Goal: Task Accomplishment & Management: Use online tool/utility

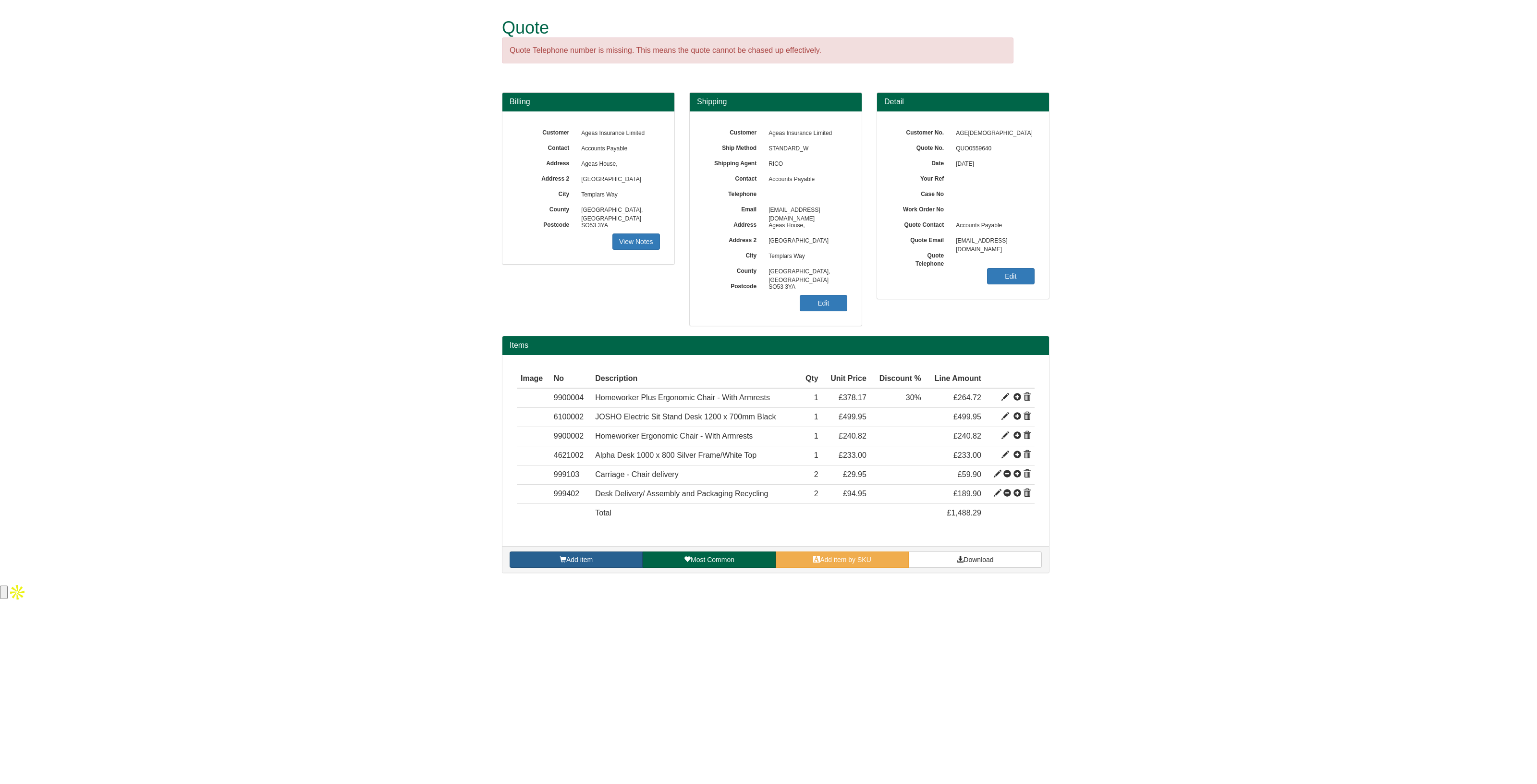
click at [584, 555] on span "Add item" at bounding box center [579, 559] width 26 height 8
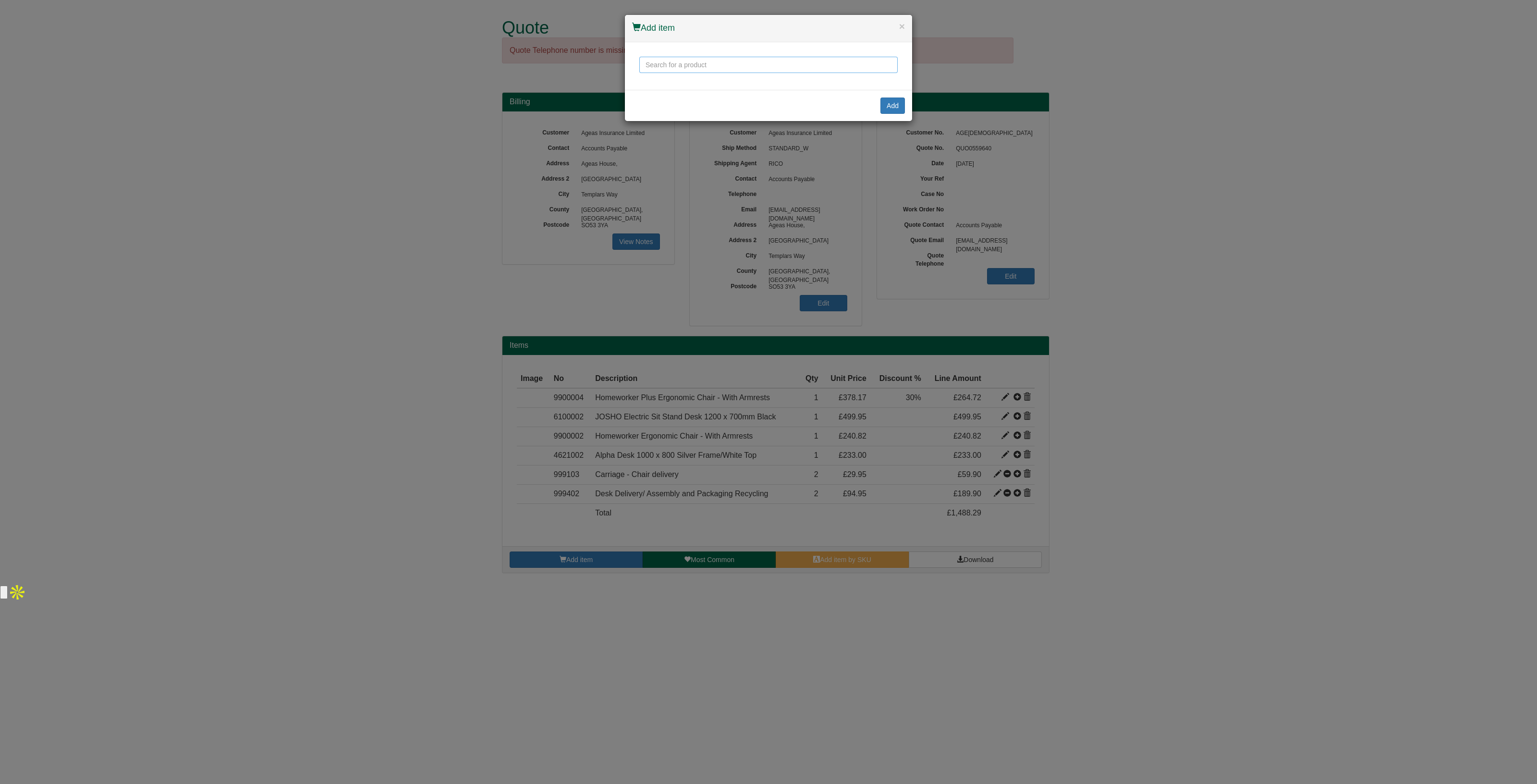
click at [714, 66] on input "text" at bounding box center [768, 64] width 258 height 16
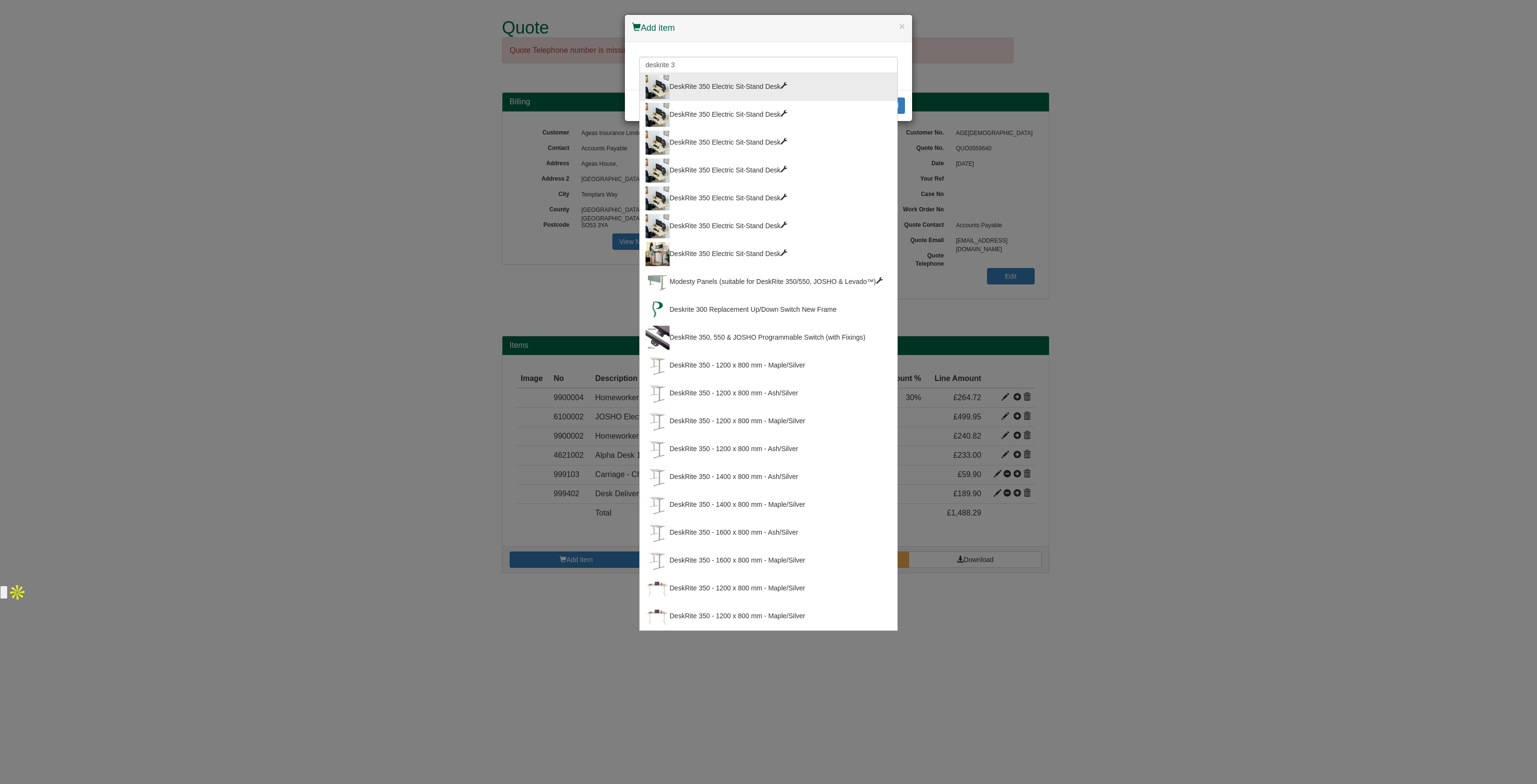
click at [729, 87] on div "DeskRite 350 Electric Sit-Stand Desk" at bounding box center [768, 87] width 246 height 24
type input "DeskRite 350 Electric Sit-Stand Desk"
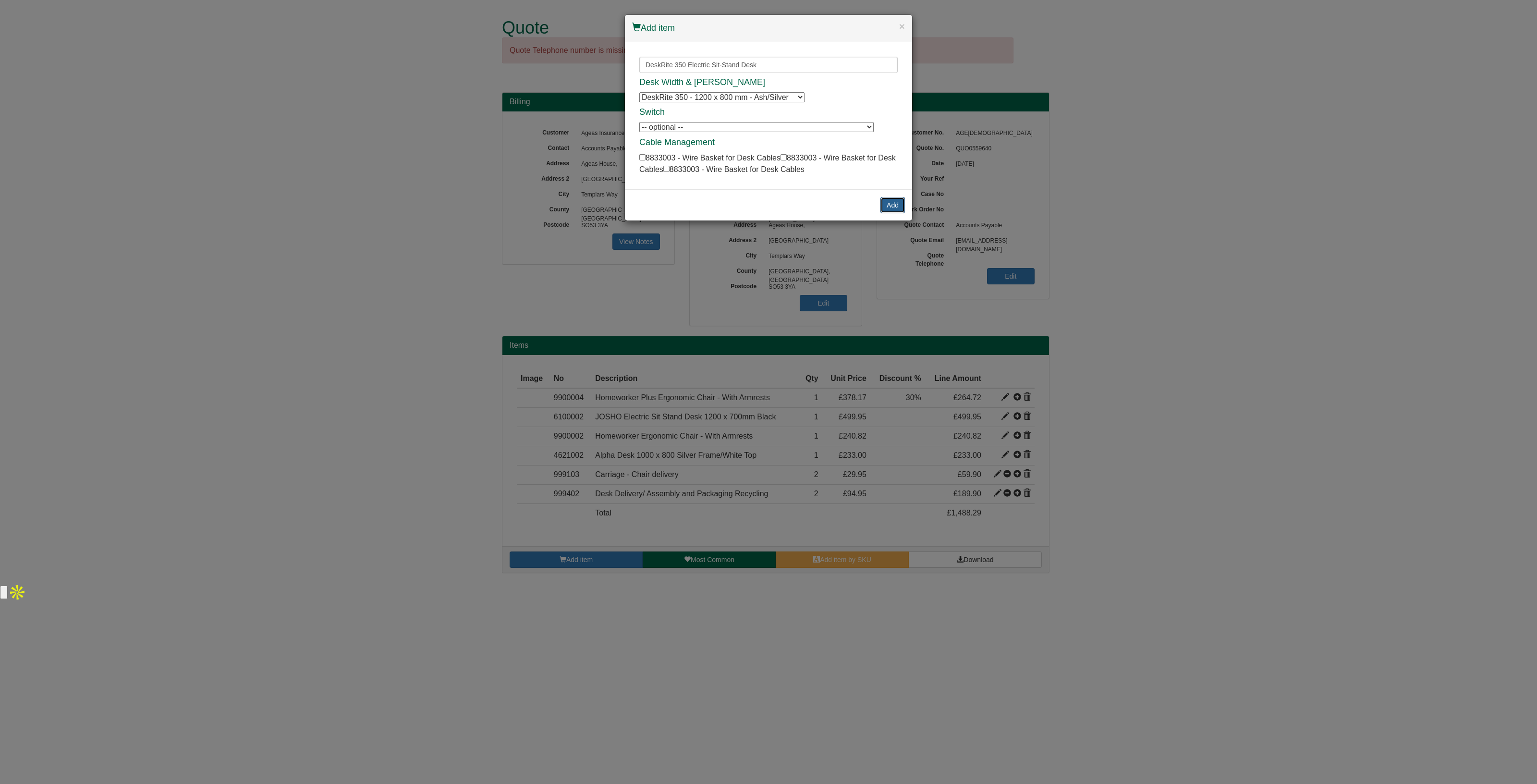
click at [891, 204] on button "Add" at bounding box center [893, 205] width 24 height 16
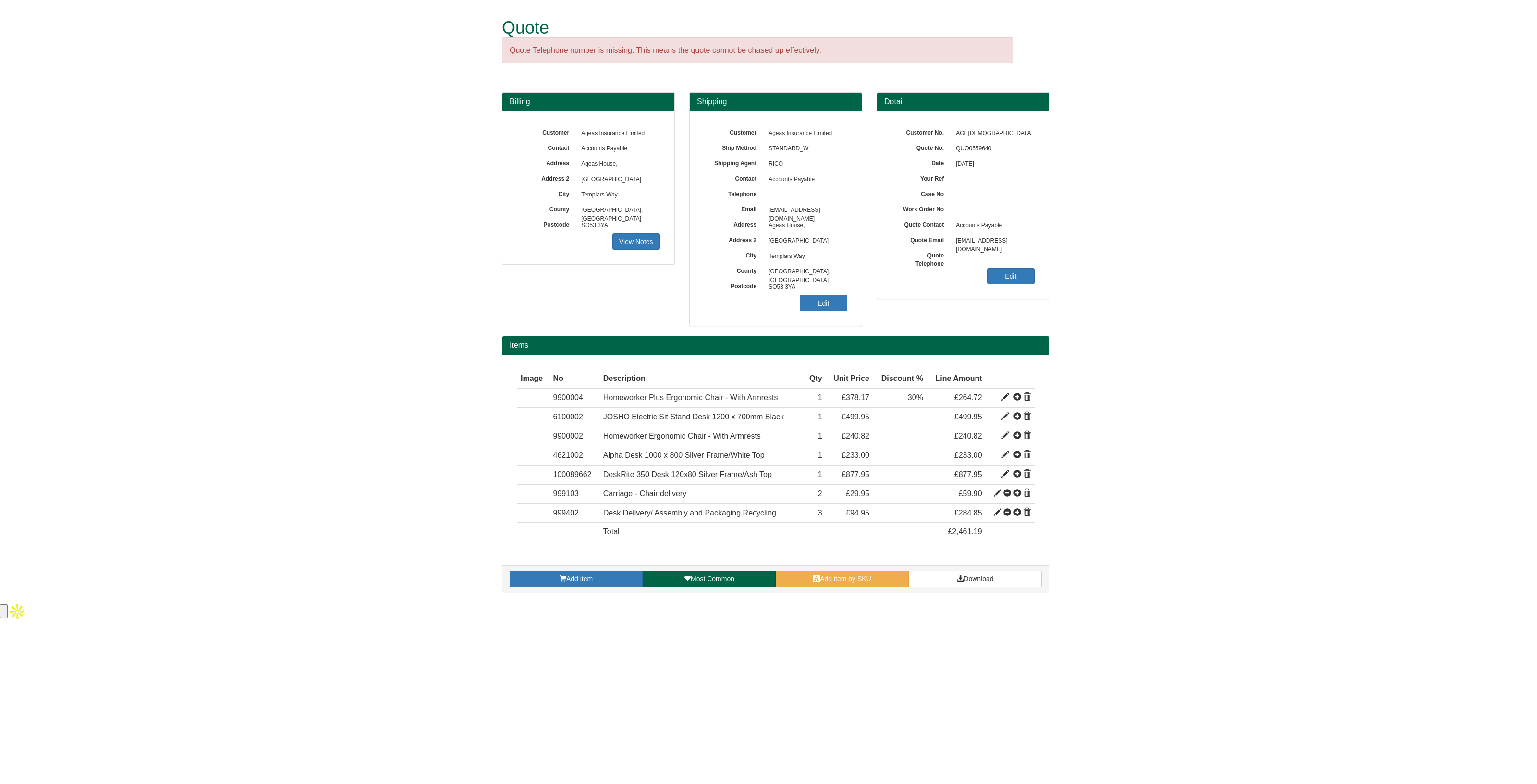
click at [560, 621] on html "Quote Quote Telephone number is missing. This means the quote cannot be chased …" at bounding box center [768, 310] width 1537 height 621
click at [1006, 472] on span at bounding box center [1005, 474] width 8 height 8
type input "DeskRite 350 Desk 120x80 Silver Frame/Ash Top"
type input "238.80"
type input "877.95"
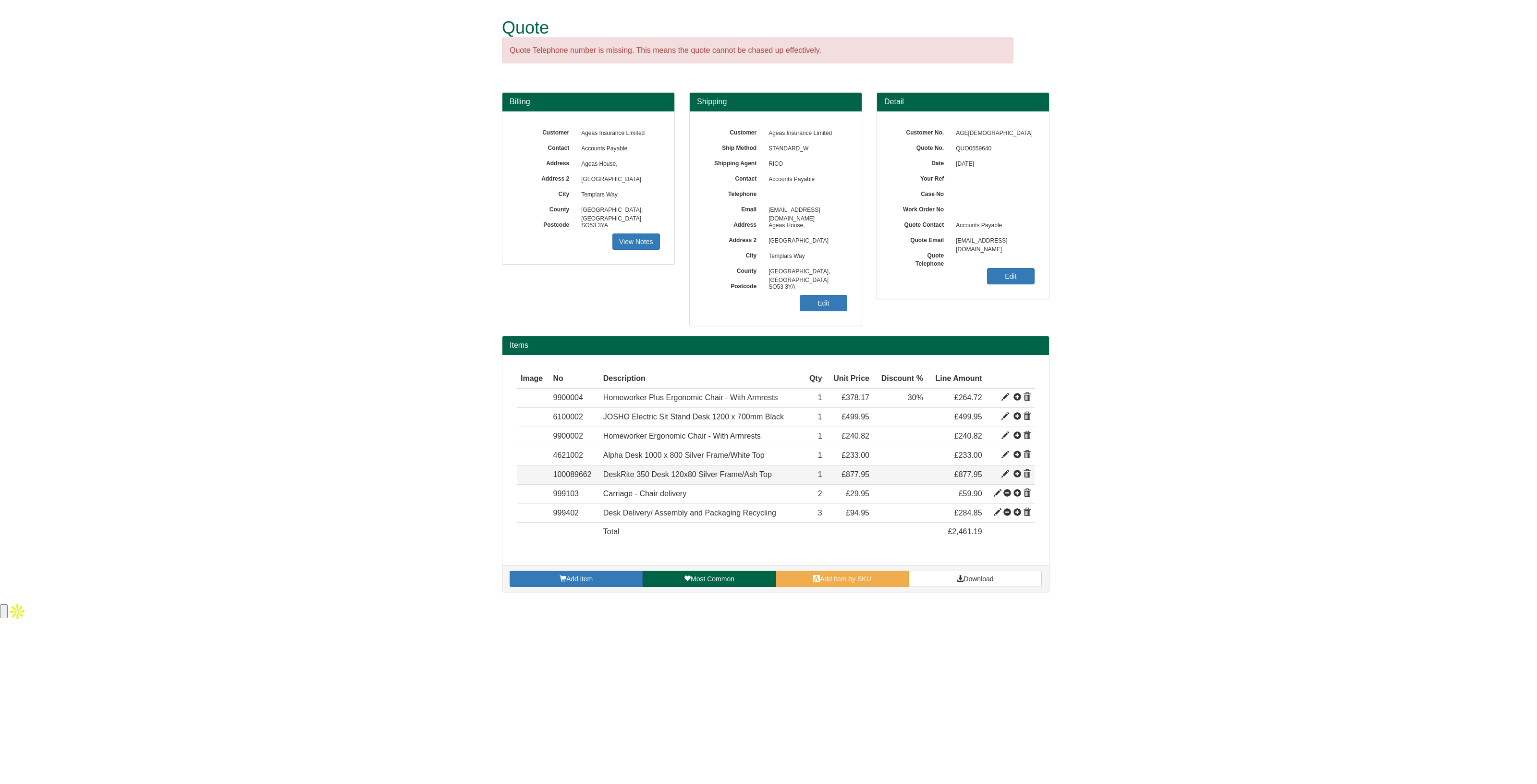
type input "877.95"
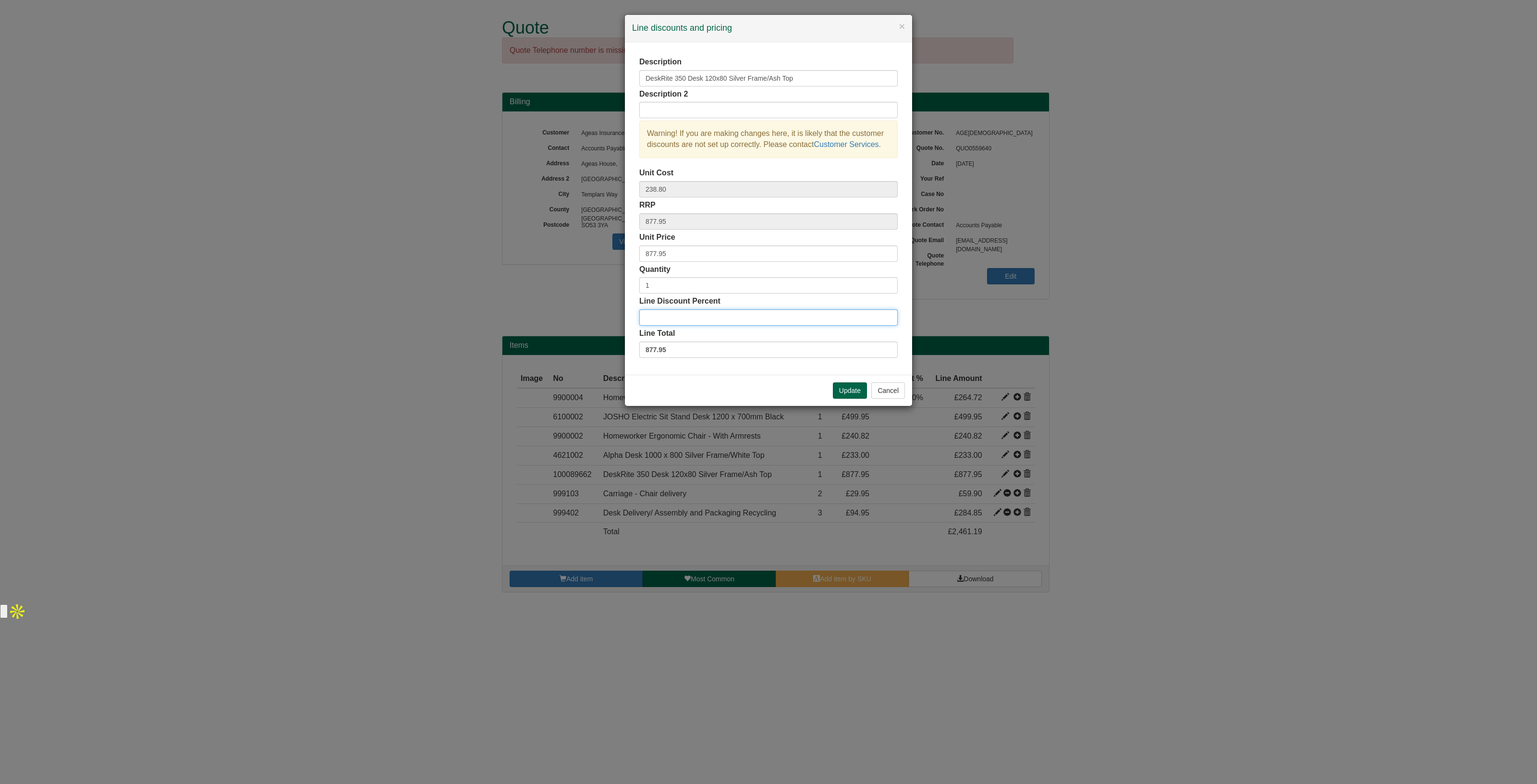
click at [696, 318] on input "Line Discount Percent" at bounding box center [768, 317] width 258 height 16
type input "4"
type input "30"
click at [837, 391] on button "Update" at bounding box center [850, 390] width 34 height 16
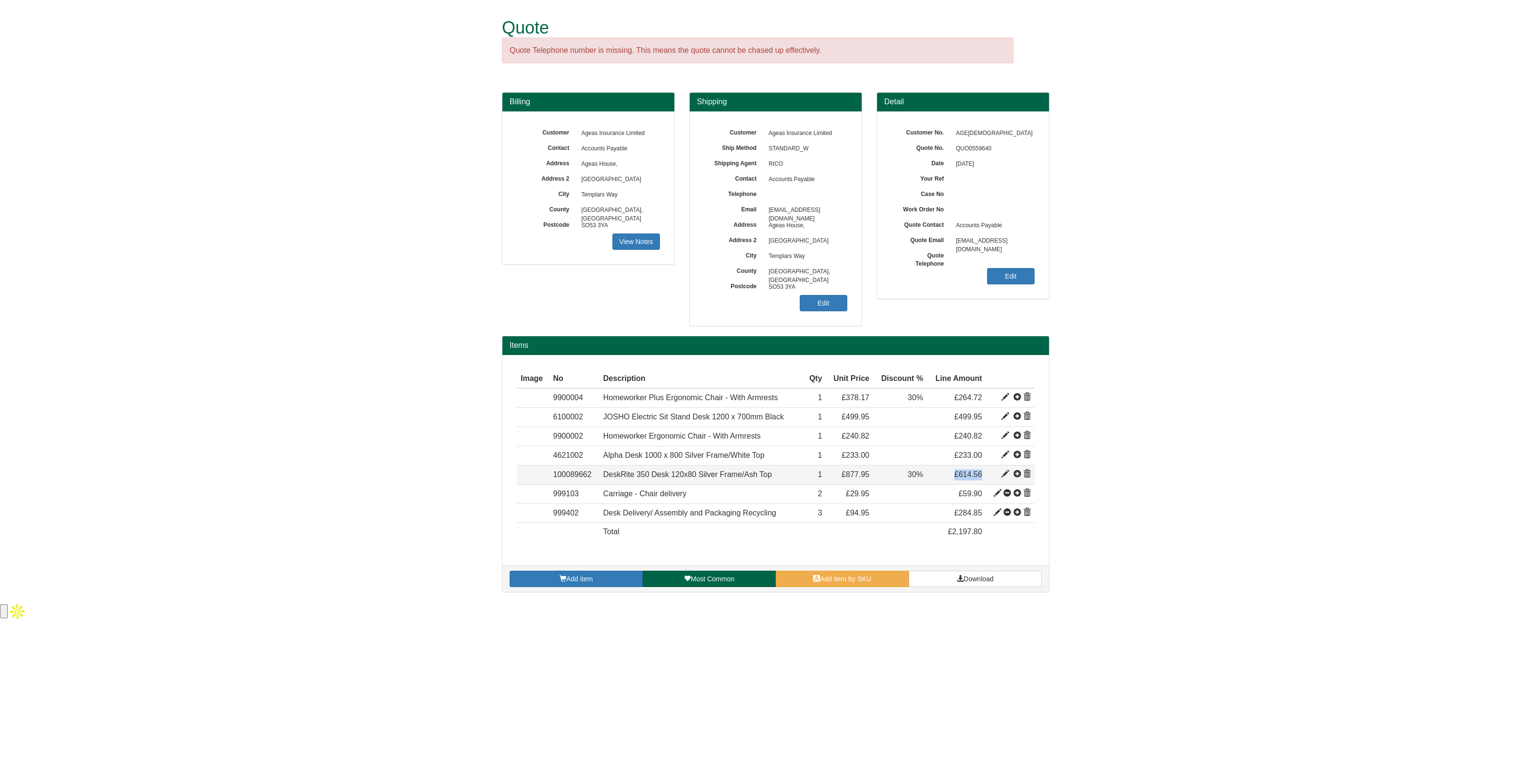
drag, startPoint x: 983, startPoint y: 476, endPoint x: 953, endPoint y: 481, distance: 30.4
click at [953, 481] on td "£614.56" at bounding box center [956, 474] width 59 height 19
copy span "£614.56"
click at [483, 506] on form "Quote Quote Telephone number is missing. This means the quote cannot be chased …" at bounding box center [768, 301] width 1537 height 602
click at [599, 573] on link "Add item" at bounding box center [576, 578] width 133 height 16
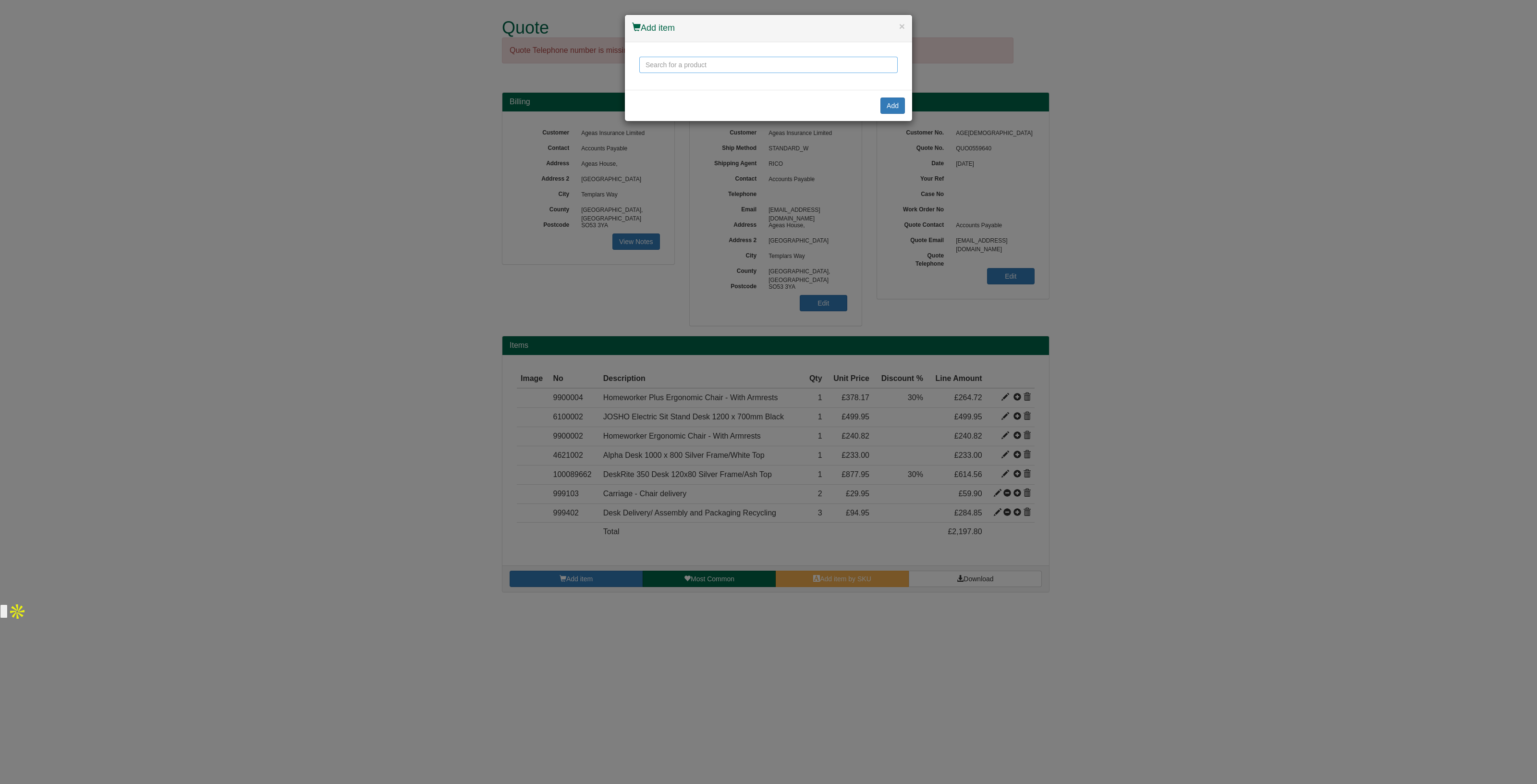
click at [690, 66] on input "text" at bounding box center [768, 64] width 258 height 16
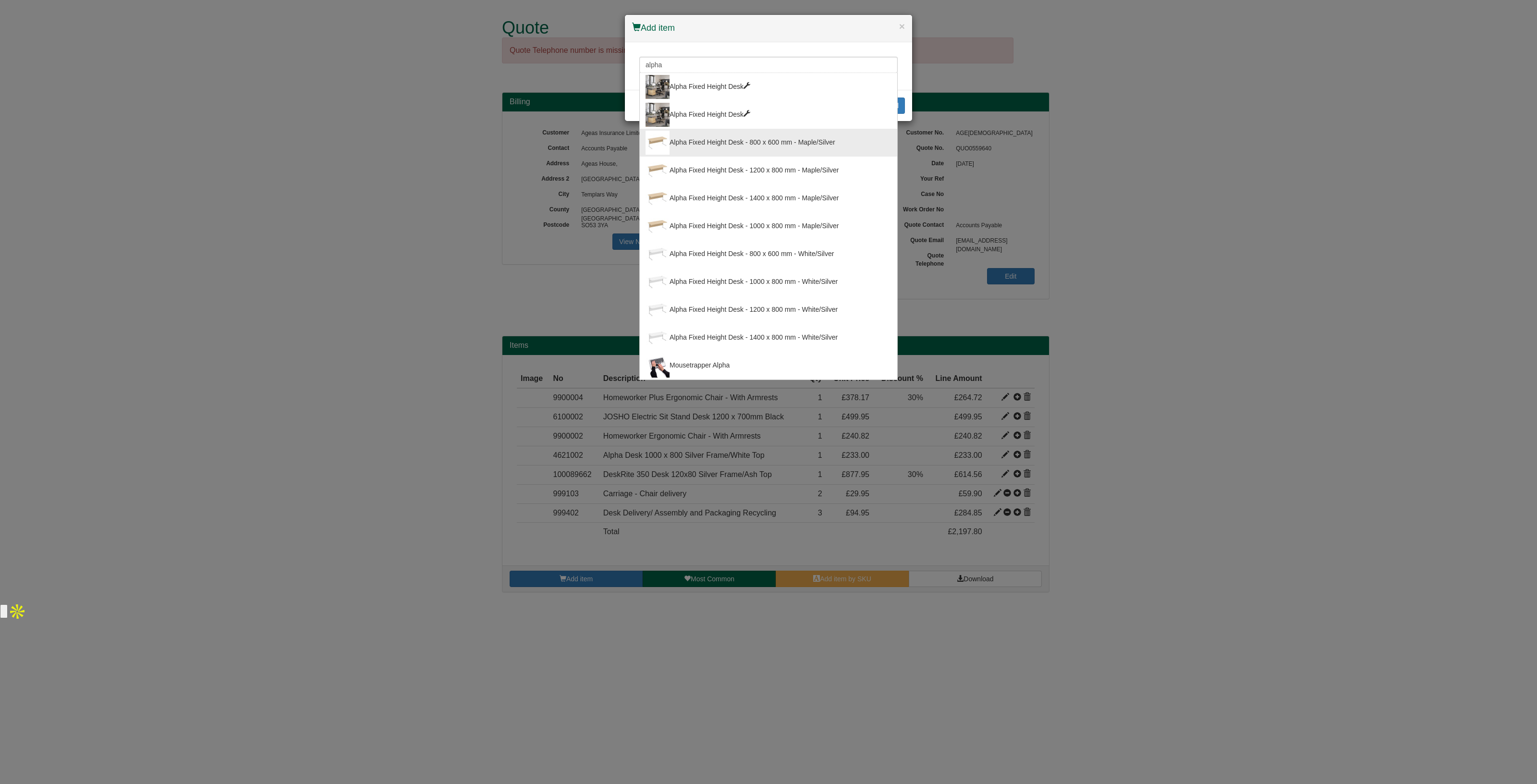
click at [713, 138] on div "Alpha Fixed Height Desk - 800 x 600 mm - Maple/Silver" at bounding box center [768, 143] width 246 height 24
type input "Alpha Fixed Height Desk - 800 x 600 mm - Maple/Silver"
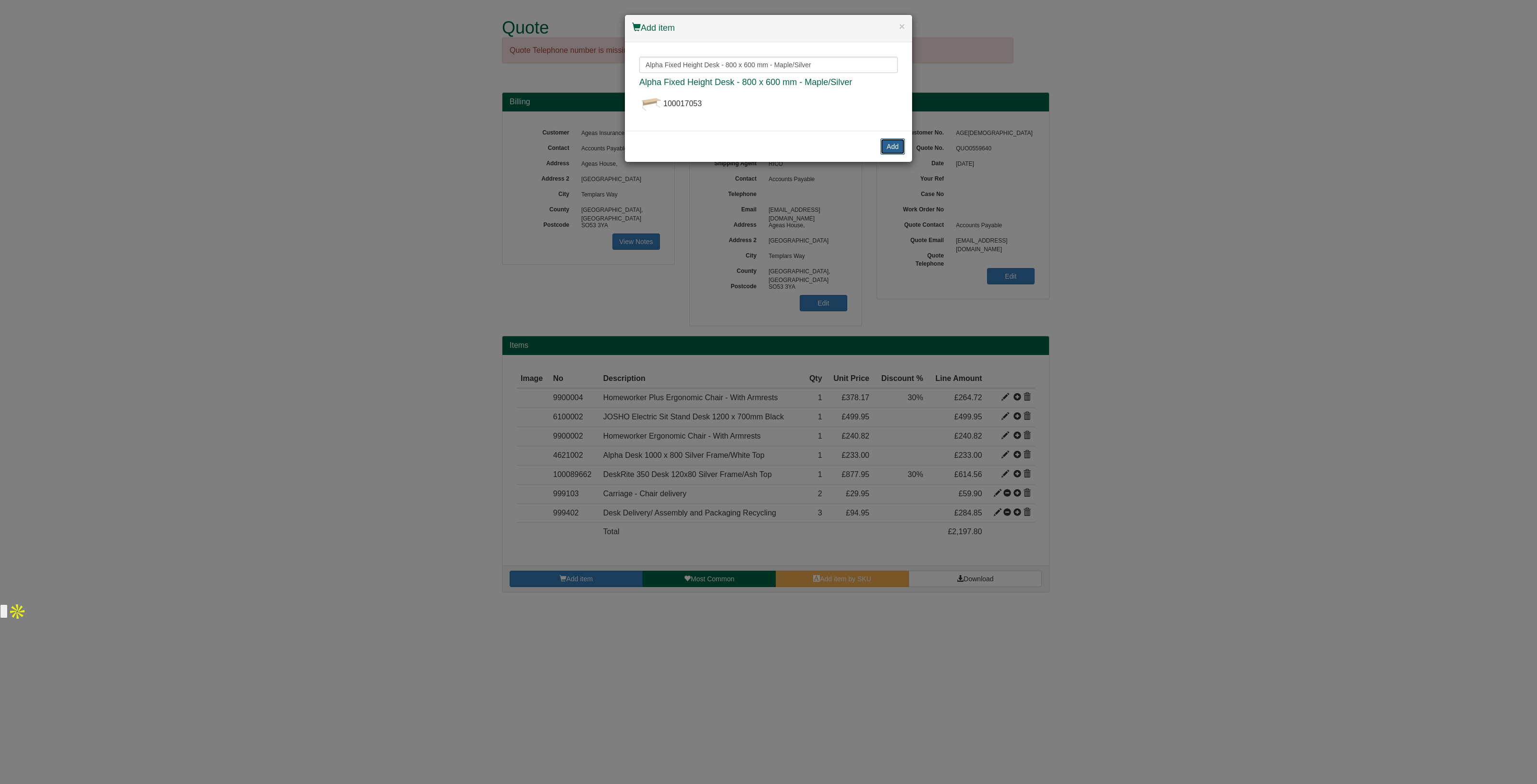
click at [888, 138] on button "Add" at bounding box center [893, 146] width 24 height 16
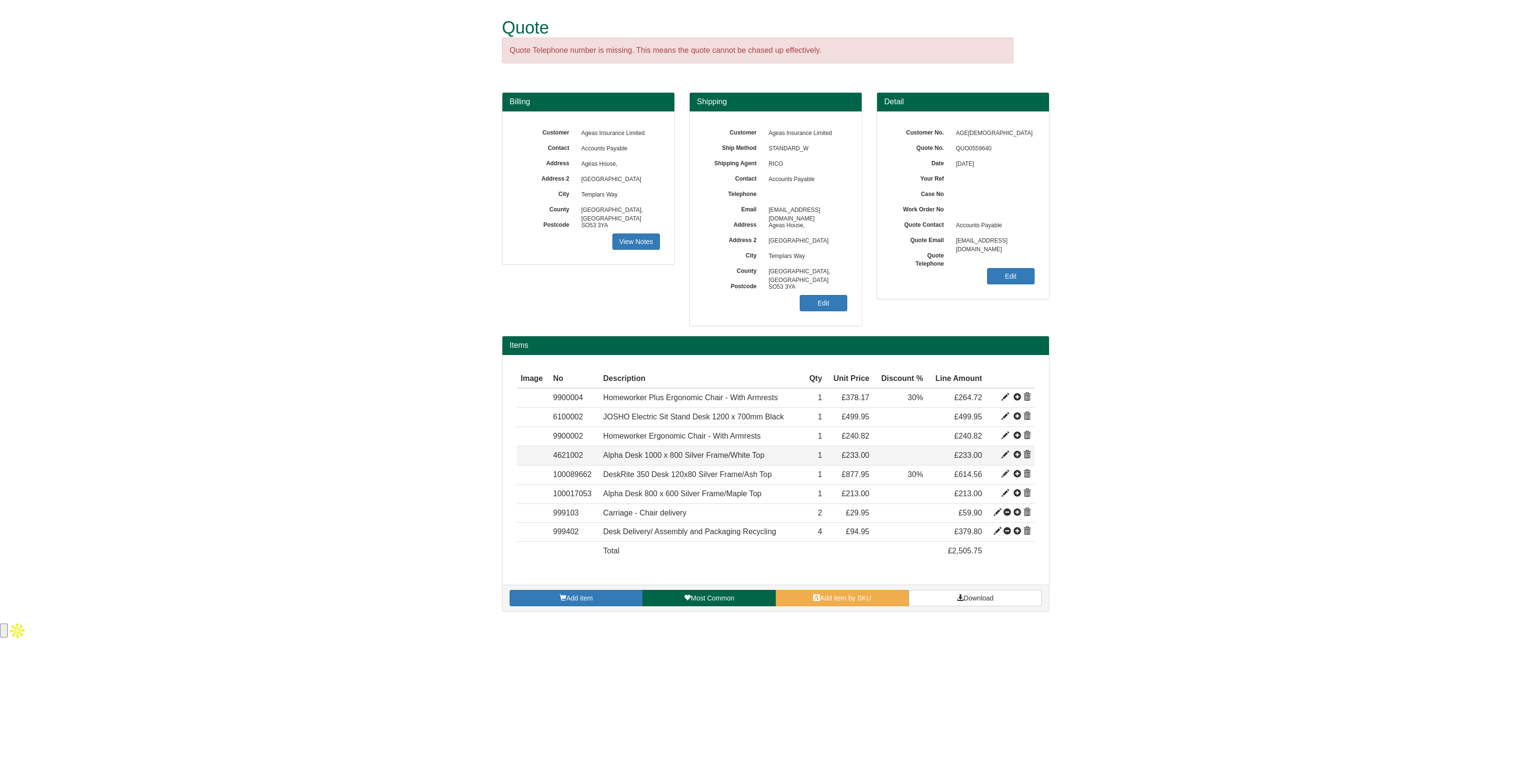
click at [1004, 456] on span at bounding box center [1005, 455] width 8 height 8
type input "Alpha Desk 1000 x 800 Silver Frame/White Top"
type input "91.21"
type input "233.00"
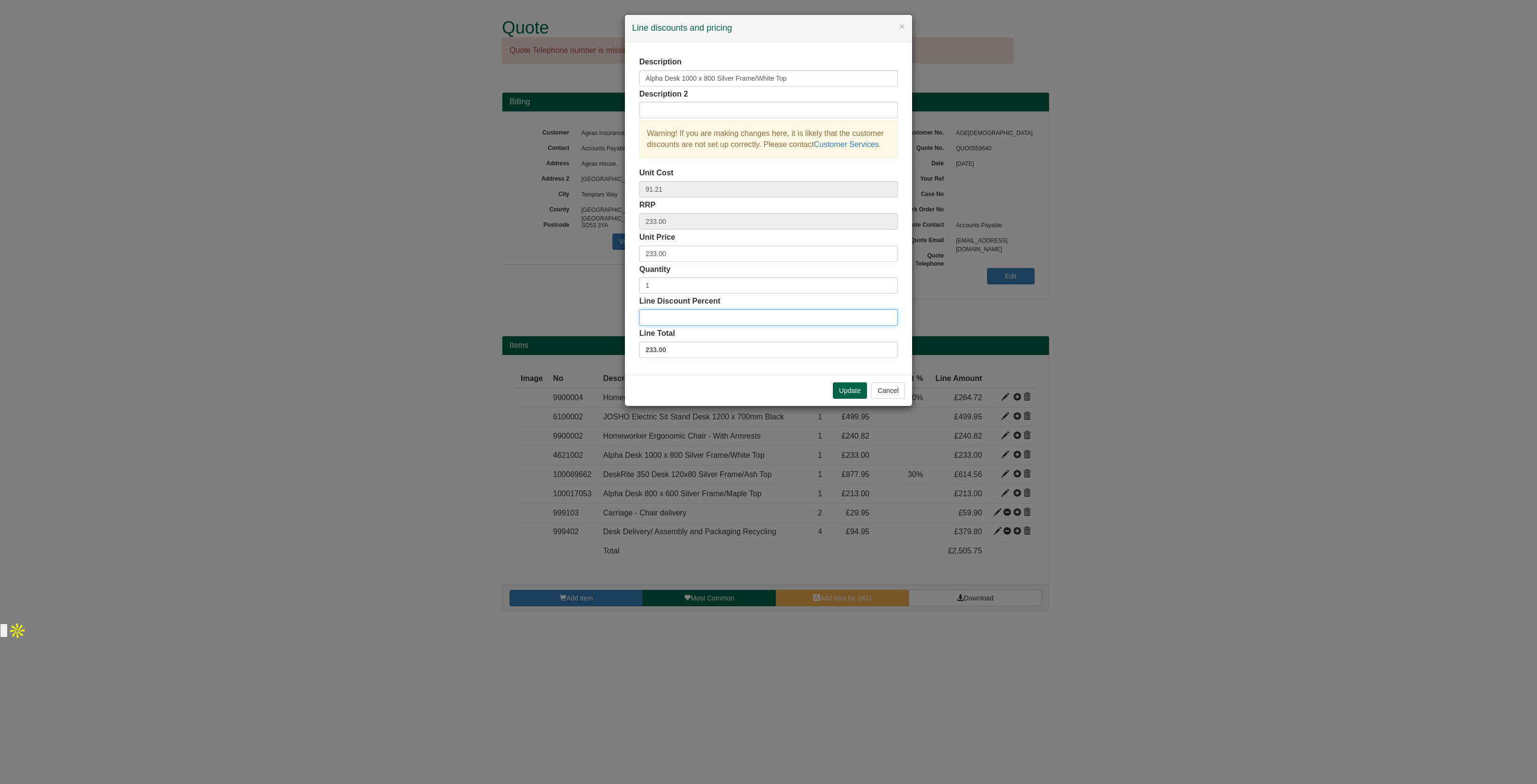
click at [669, 318] on input "Line Discount Percent" at bounding box center [768, 317] width 258 height 16
type input "30"
click at [842, 387] on button "Update" at bounding box center [850, 390] width 34 height 16
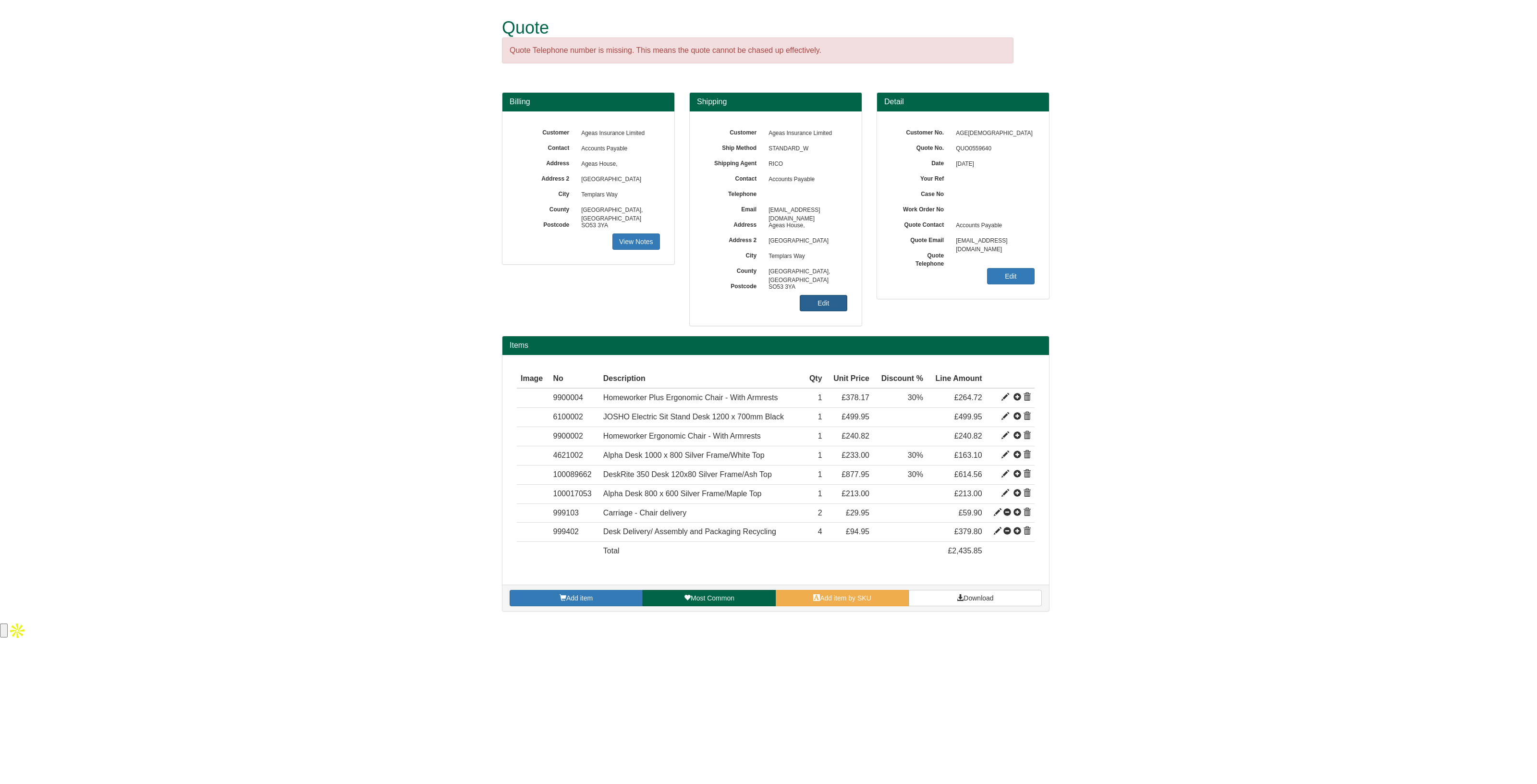
click at [824, 301] on link "Edit" at bounding box center [823, 303] width 48 height 16
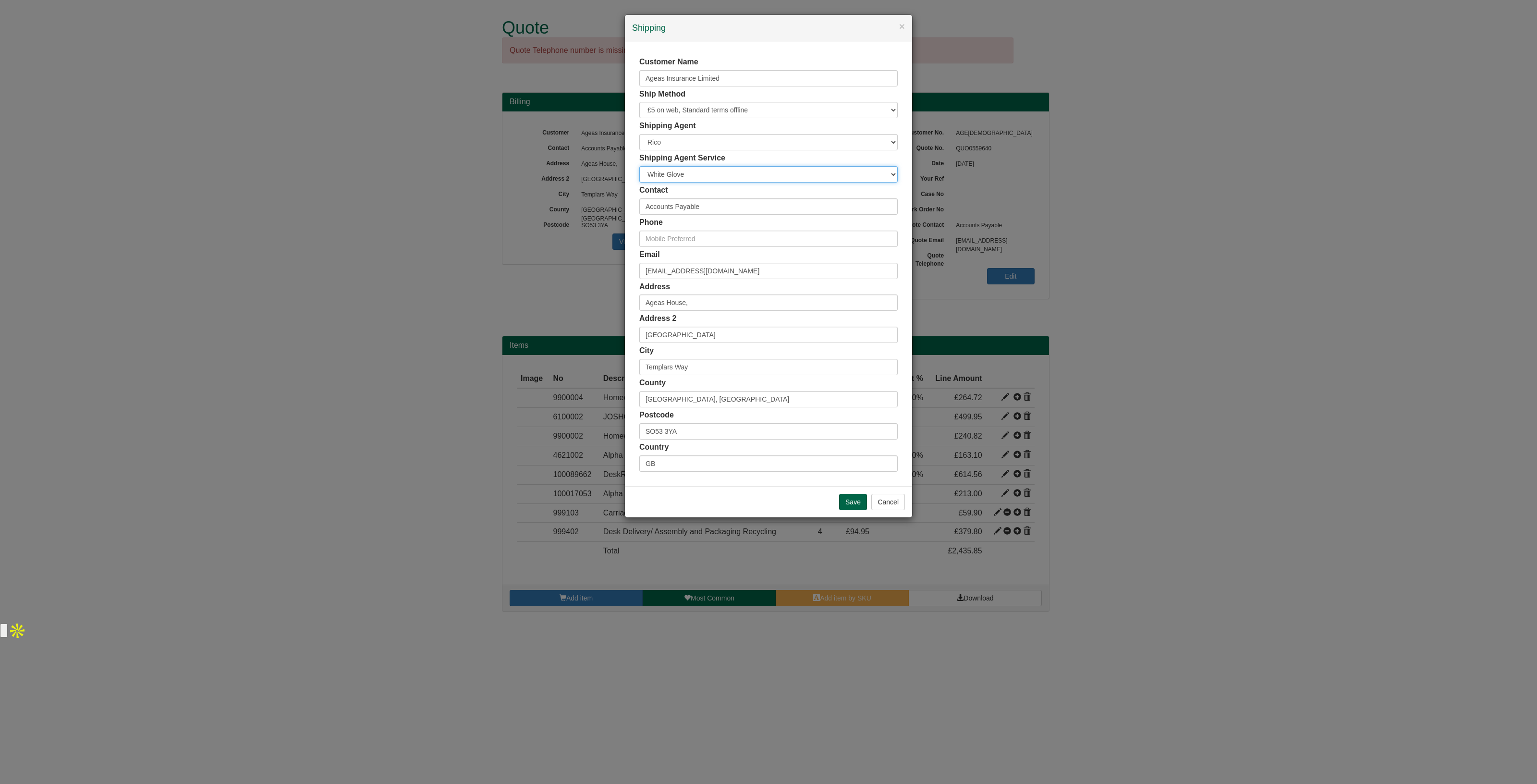
click at [699, 176] on select "Carrier White Glove" at bounding box center [768, 174] width 258 height 16
select select "CA-NEXTDAY"
click at [639, 166] on select "Carrier White Glove" at bounding box center [768, 174] width 258 height 16
click at [851, 499] on input "Save" at bounding box center [853, 502] width 28 height 16
